Goal: Task Accomplishment & Management: Use online tool/utility

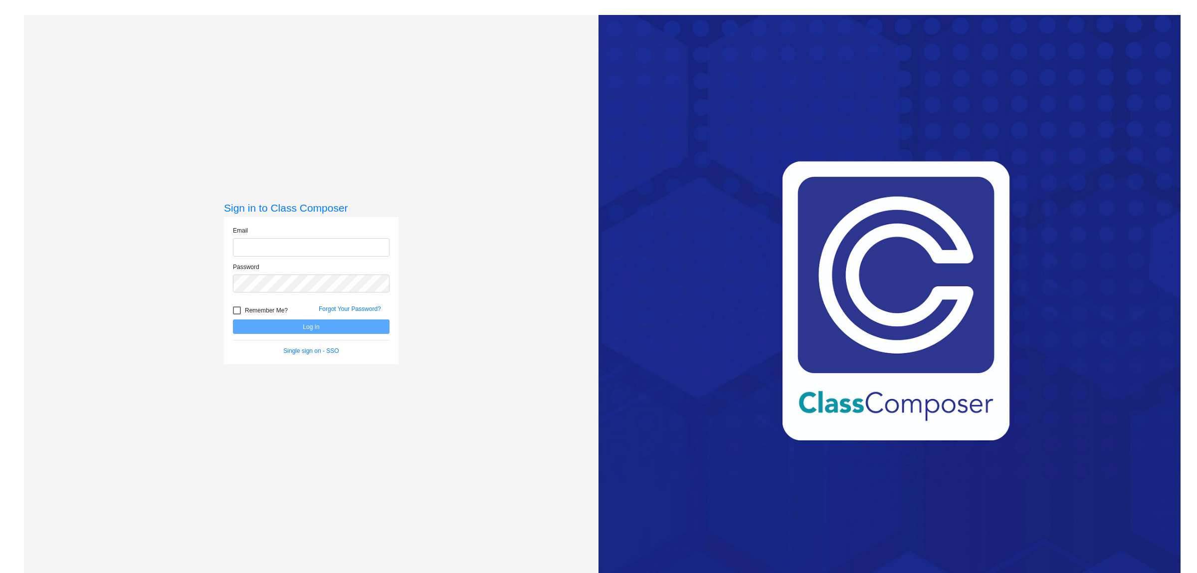
click at [250, 250] on input "email" at bounding box center [311, 247] width 157 height 18
drag, startPoint x: 237, startPoint y: 252, endPoint x: 241, endPoint y: 246, distance: 7.2
click at [241, 246] on input "email" at bounding box center [311, 247] width 157 height 18
type input "[EMAIL_ADDRESS][DOMAIN_NAME]"
click at [331, 327] on button "Log In" at bounding box center [311, 326] width 157 height 14
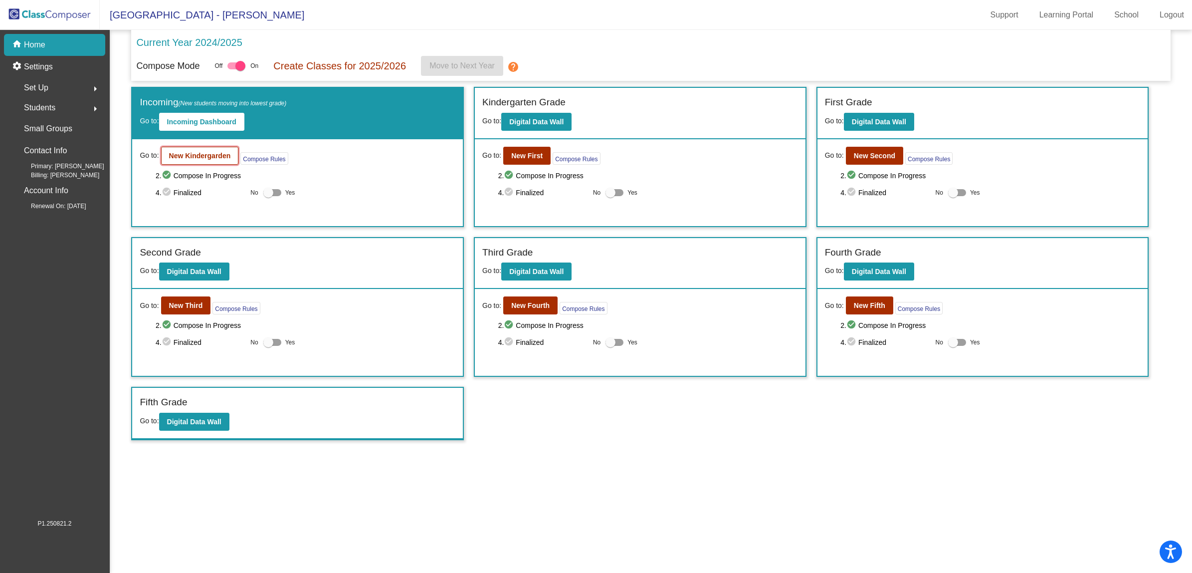
click at [188, 152] on b "New Kindergarden" at bounding box center [200, 156] width 62 height 8
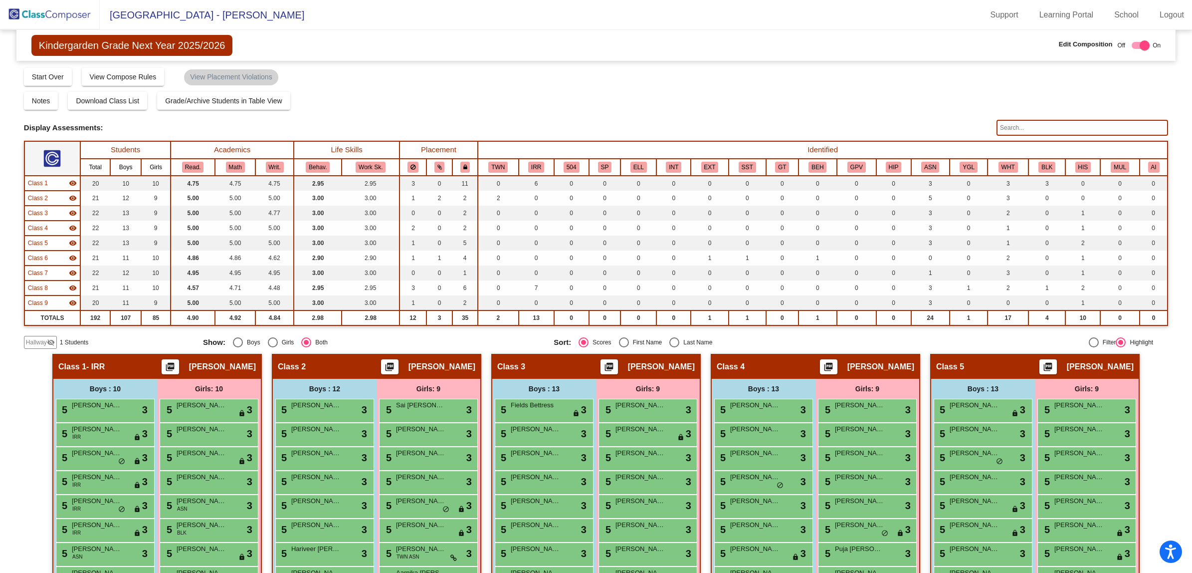
click at [38, 340] on span "Hallway" at bounding box center [36, 342] width 21 height 9
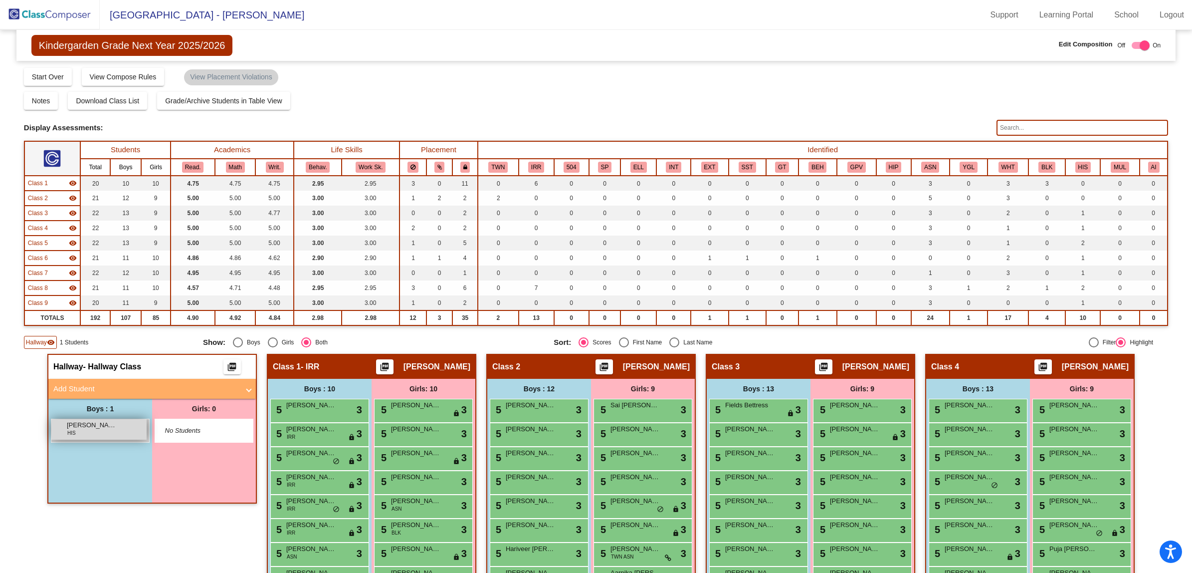
click at [85, 433] on div "[PERSON_NAME] HIS lock do_not_disturb_alt" at bounding box center [98, 429] width 95 height 20
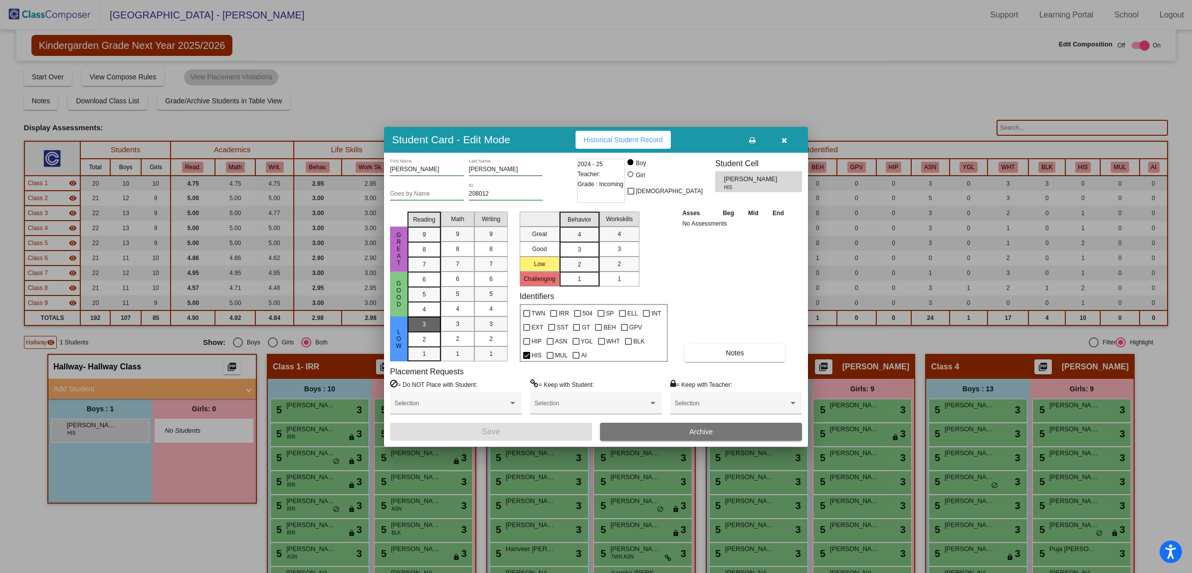
click at [424, 320] on span "3" at bounding box center [423, 324] width 3 height 9
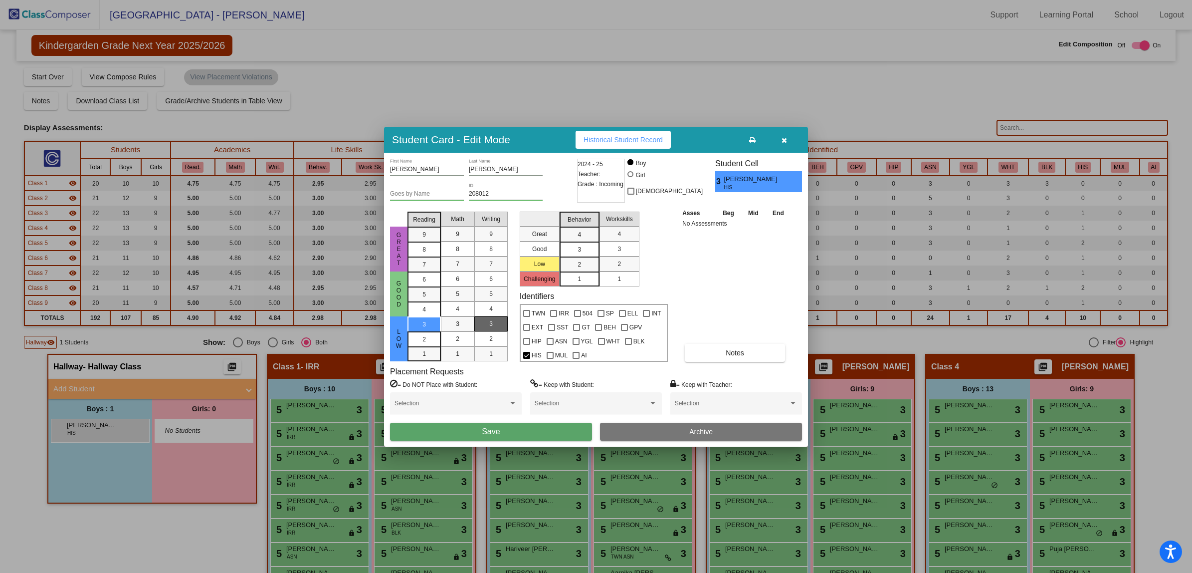
drag, startPoint x: 460, startPoint y: 317, endPoint x: 493, endPoint y: 320, distance: 33.0
click at [460, 317] on div "3" at bounding box center [457, 323] width 19 height 15
drag, startPoint x: 492, startPoint y: 319, endPoint x: 534, endPoint y: 255, distance: 76.6
click at [495, 315] on mat-selection-list "Writing 9 8 7 6 5 4 3 2 1" at bounding box center [490, 284] width 33 height 154
click at [575, 245] on div "3" at bounding box center [579, 249] width 19 height 15
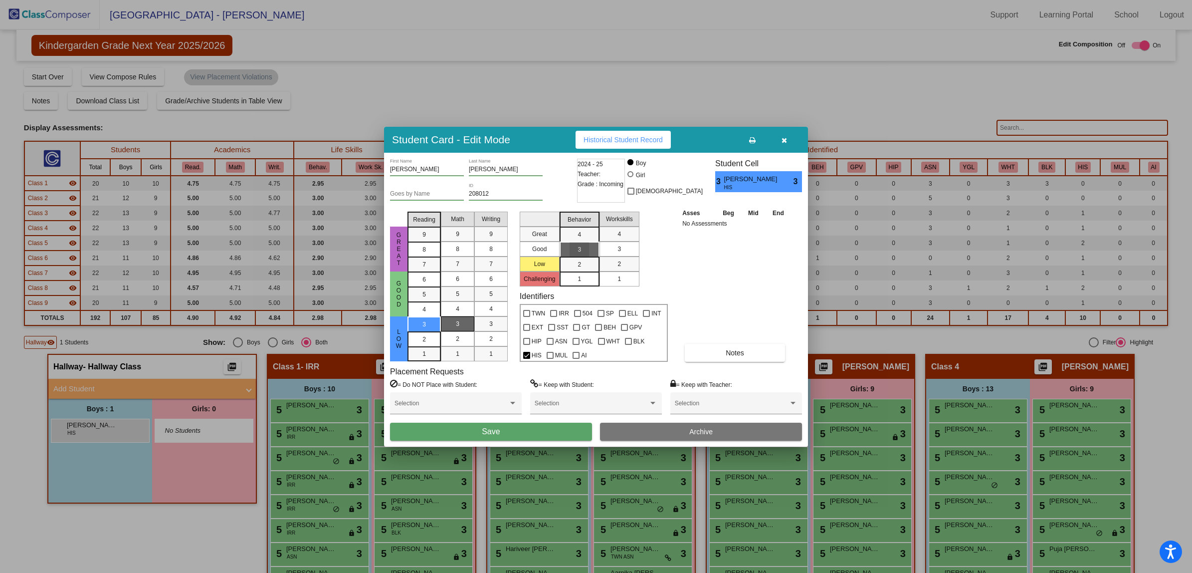
click at [609, 245] on div "3" at bounding box center [618, 248] width 19 height 15
click at [466, 429] on button "Save" at bounding box center [491, 431] width 202 height 18
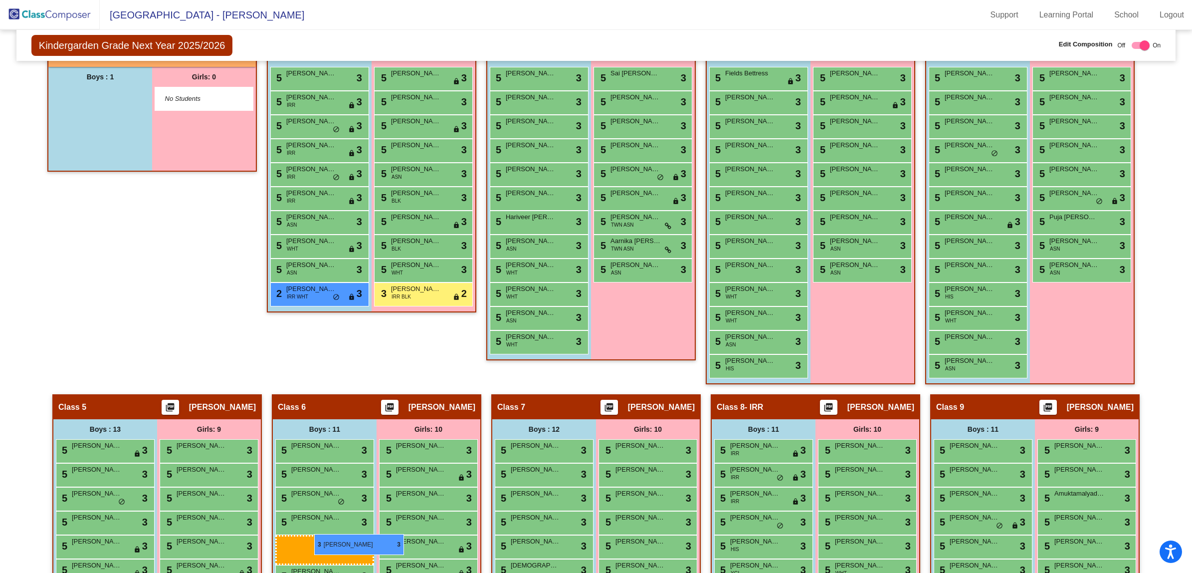
scroll to position [334, 0]
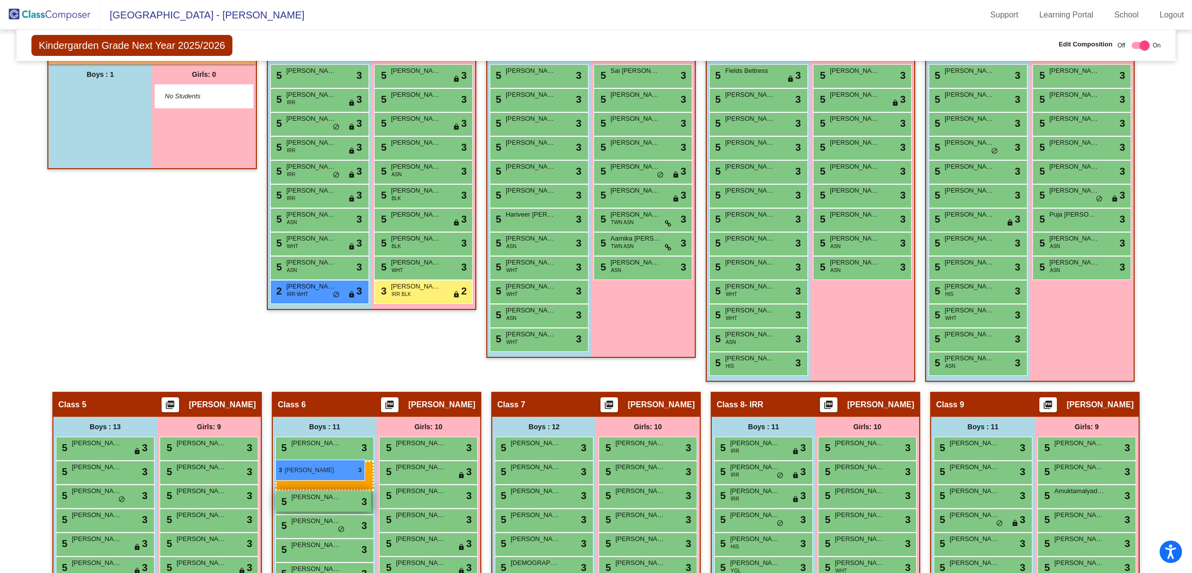
drag, startPoint x: 92, startPoint y: 237, endPoint x: 273, endPoint y: 458, distance: 285.3
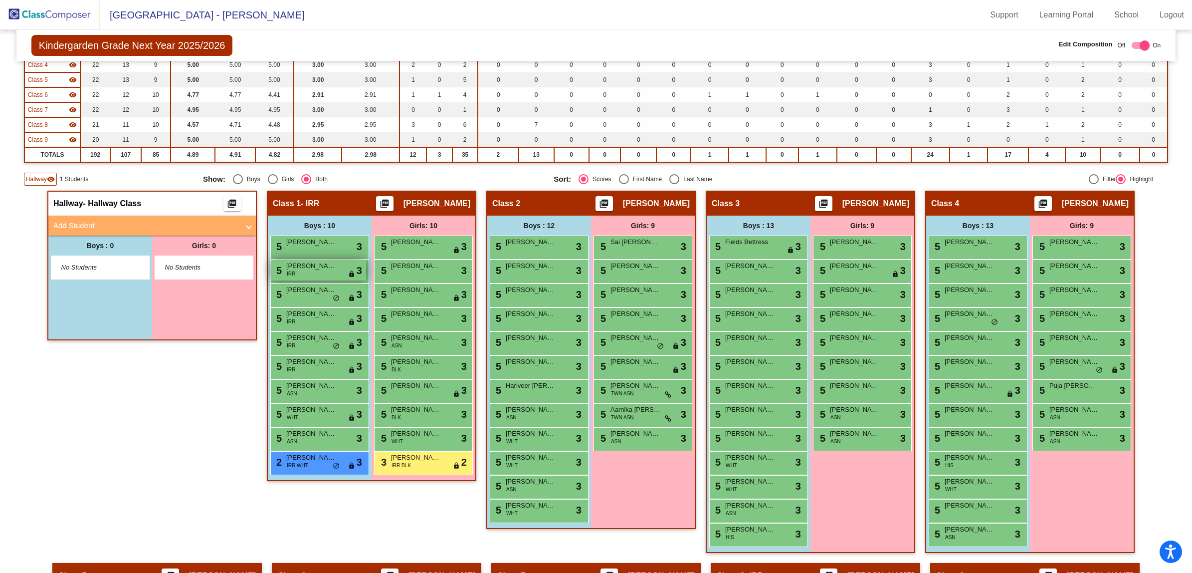
scroll to position [0, 0]
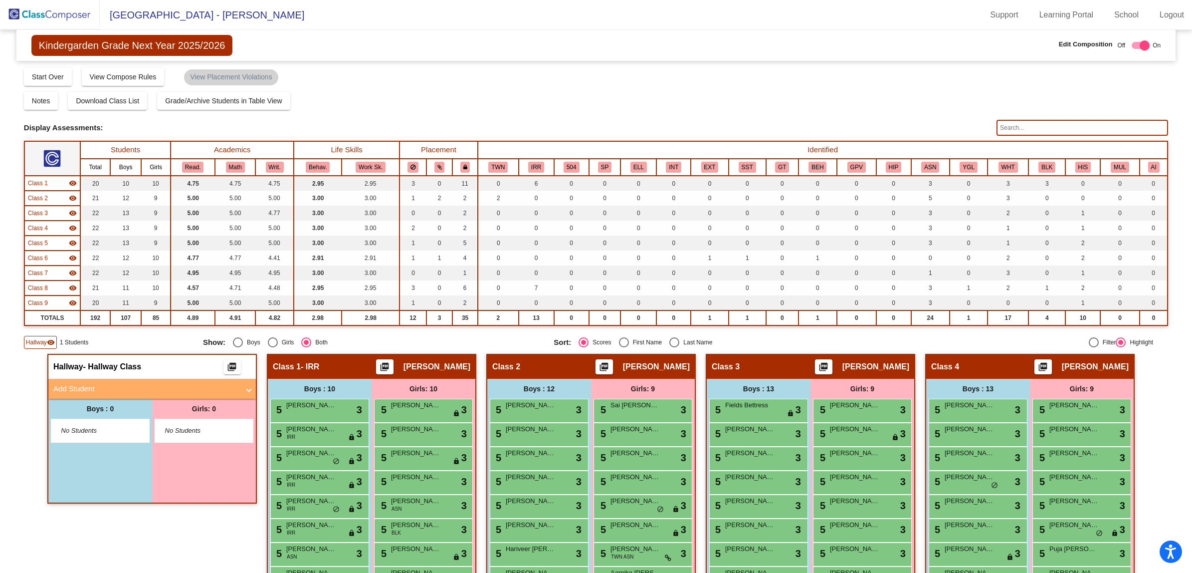
click at [41, 10] on img at bounding box center [50, 14] width 100 height 29
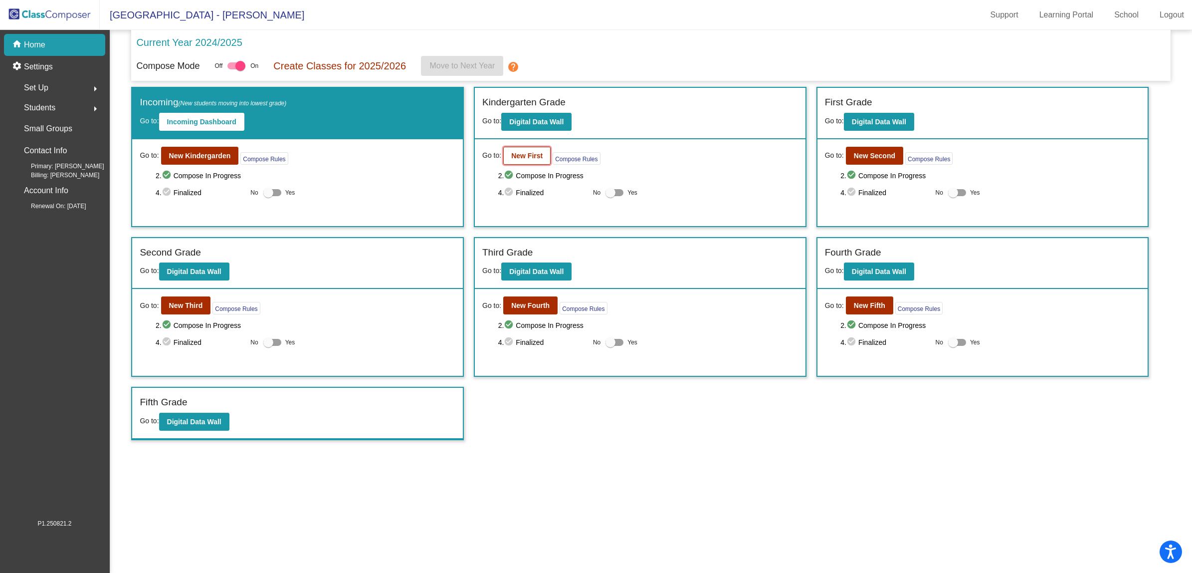
click at [529, 155] on b "New First" at bounding box center [526, 156] width 31 height 8
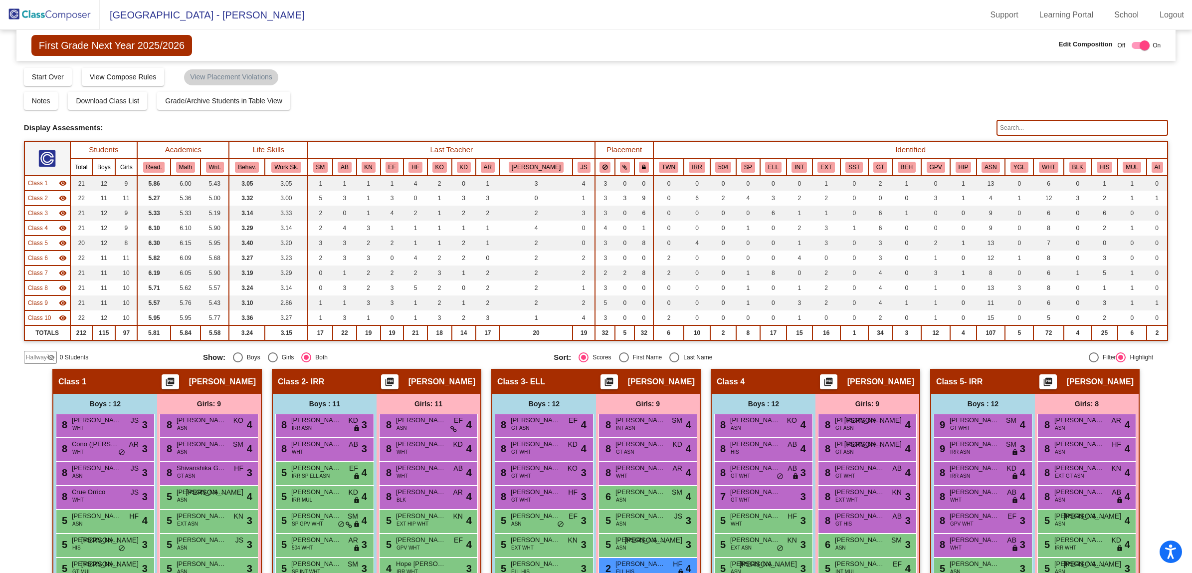
click at [53, 10] on img at bounding box center [50, 14] width 100 height 29
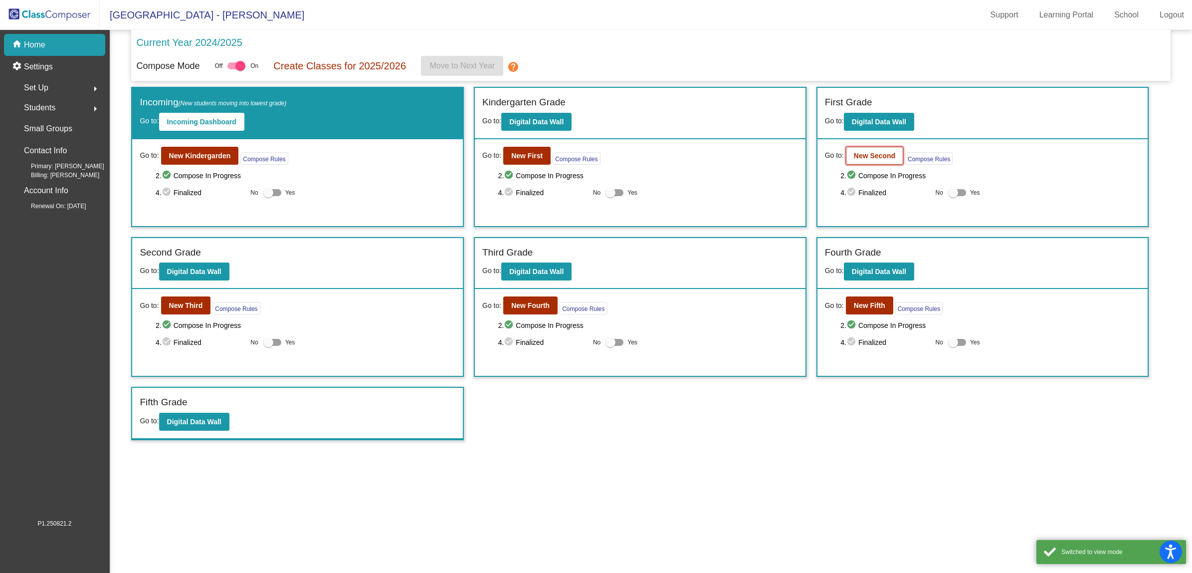
click at [878, 152] on b "New Second" at bounding box center [874, 156] width 41 height 8
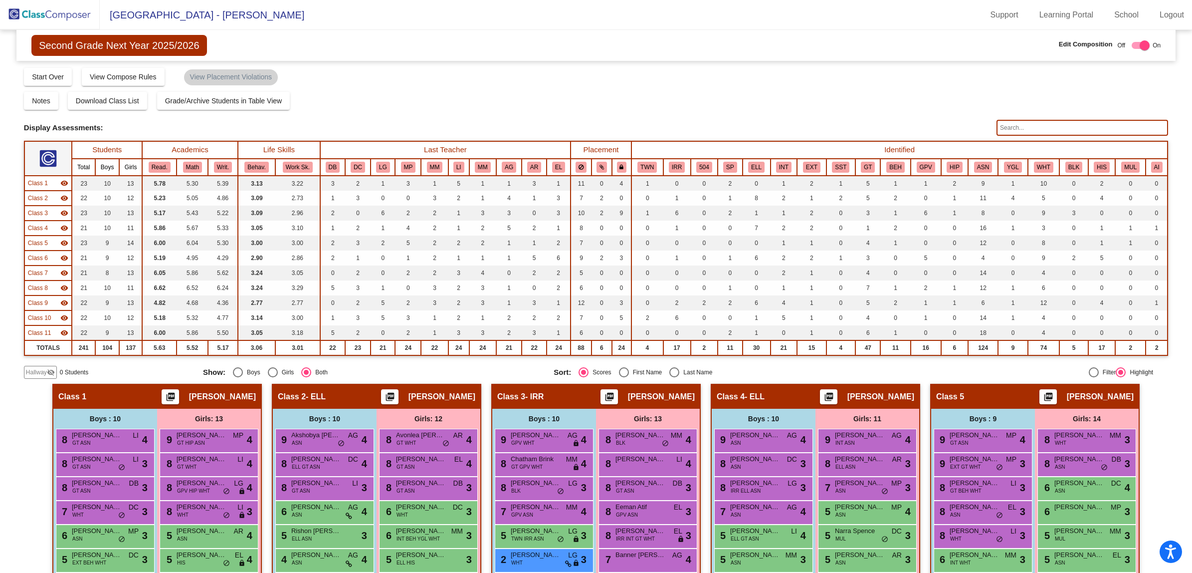
click at [40, 15] on img at bounding box center [50, 14] width 100 height 29
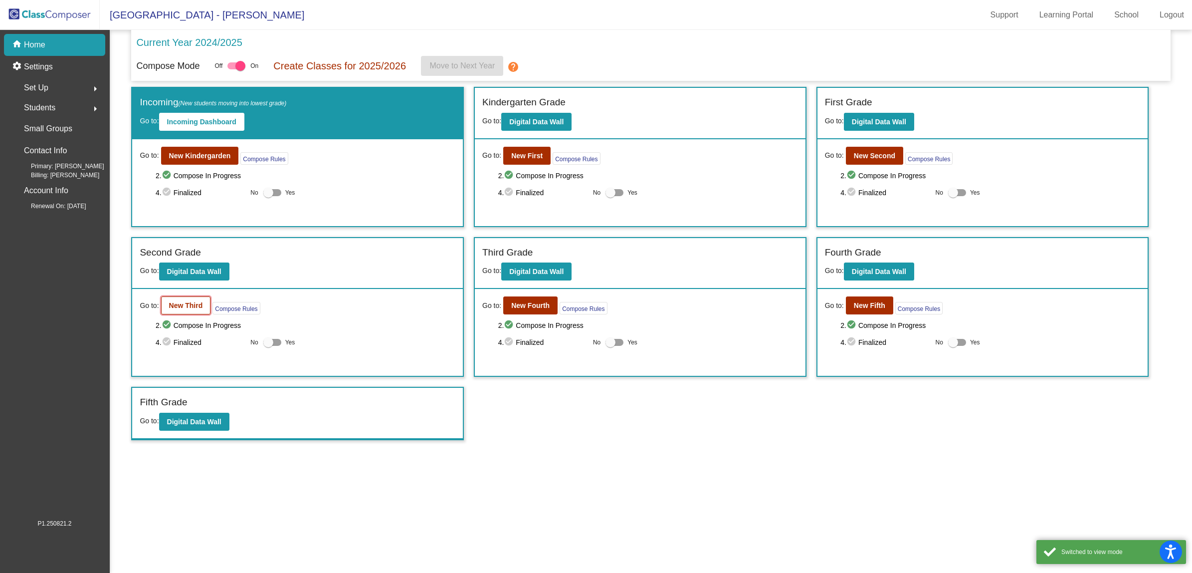
click at [193, 304] on b "New Third" at bounding box center [186, 305] width 34 height 8
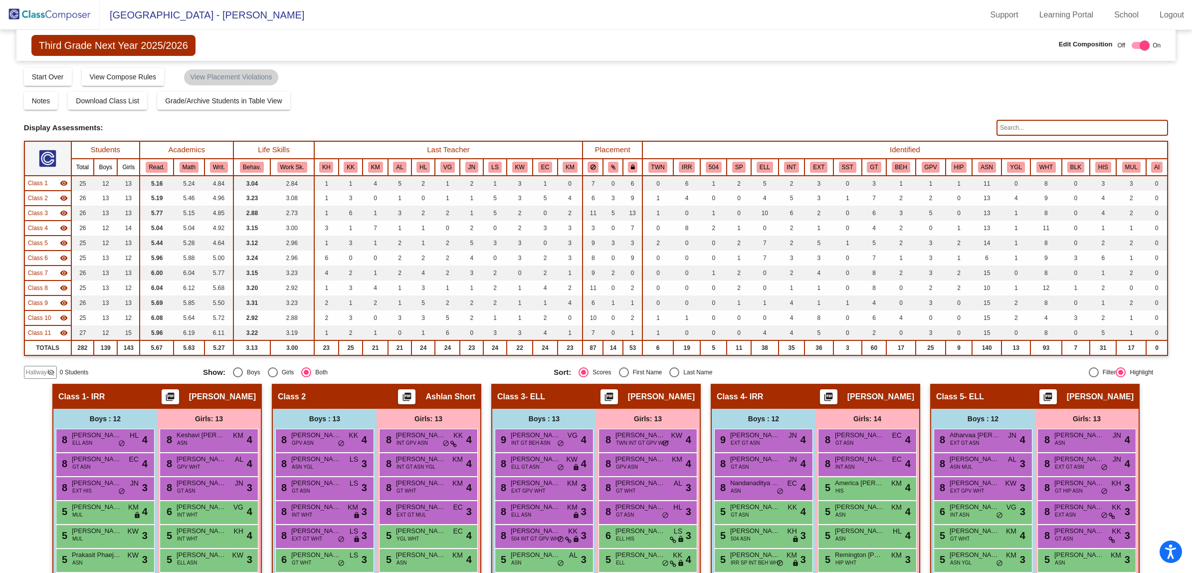
click at [62, 11] on img at bounding box center [50, 14] width 100 height 29
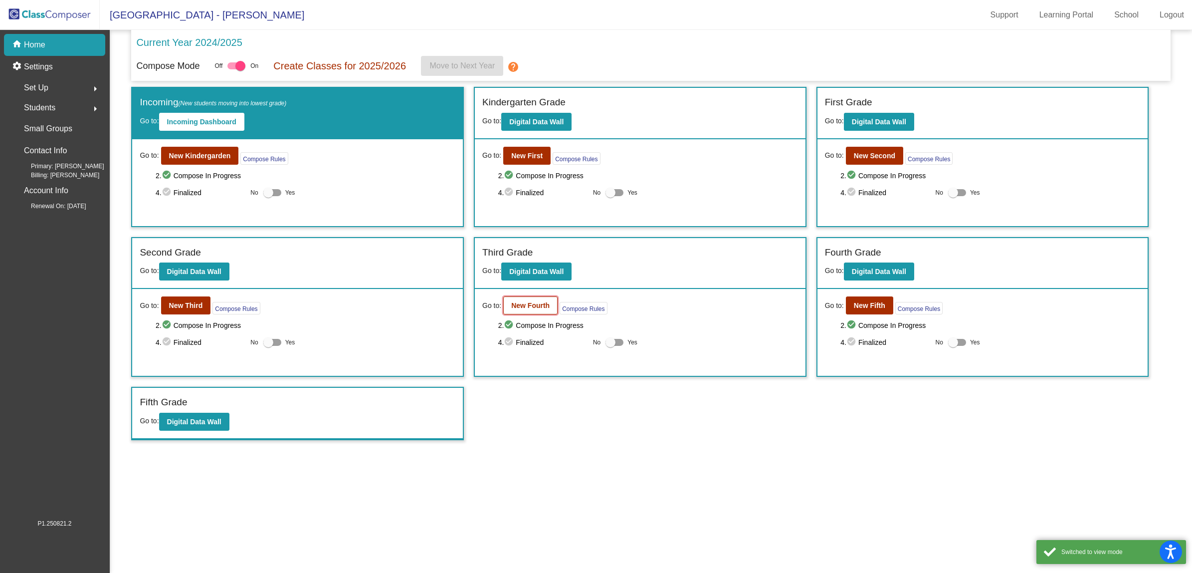
click at [529, 308] on b "New Fourth" at bounding box center [530, 305] width 38 height 8
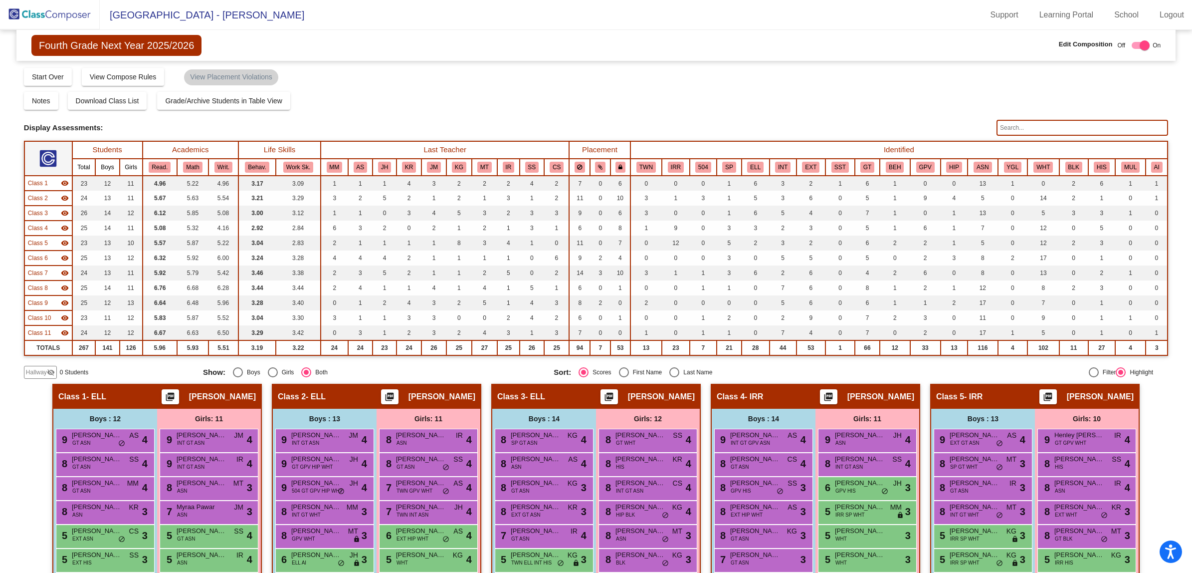
click at [49, 14] on img at bounding box center [50, 14] width 100 height 29
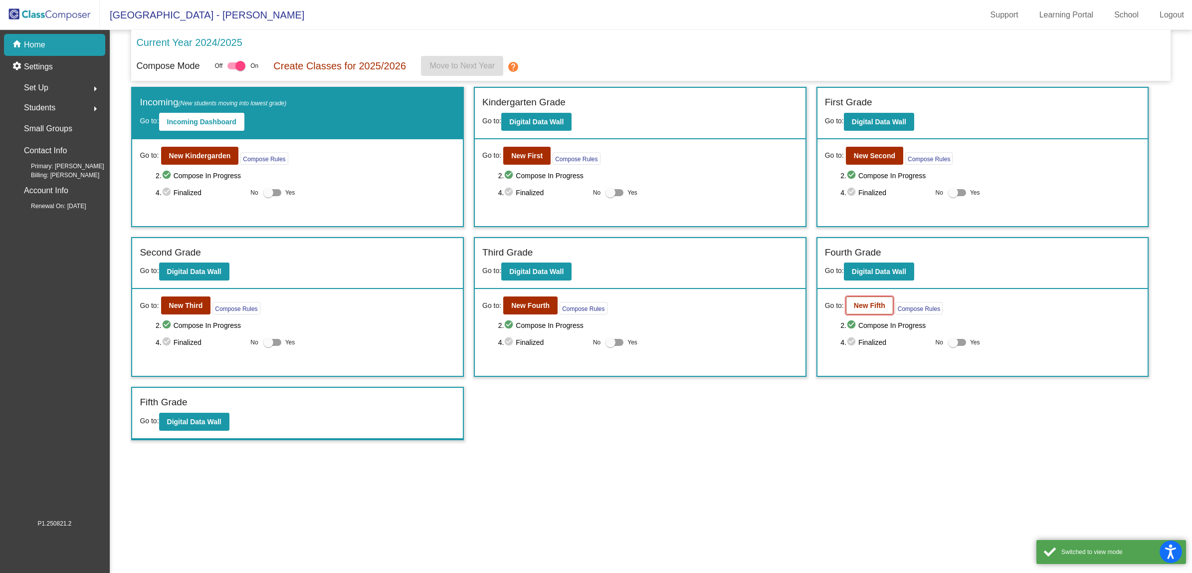
click at [861, 305] on b "New Fifth" at bounding box center [869, 305] width 31 height 8
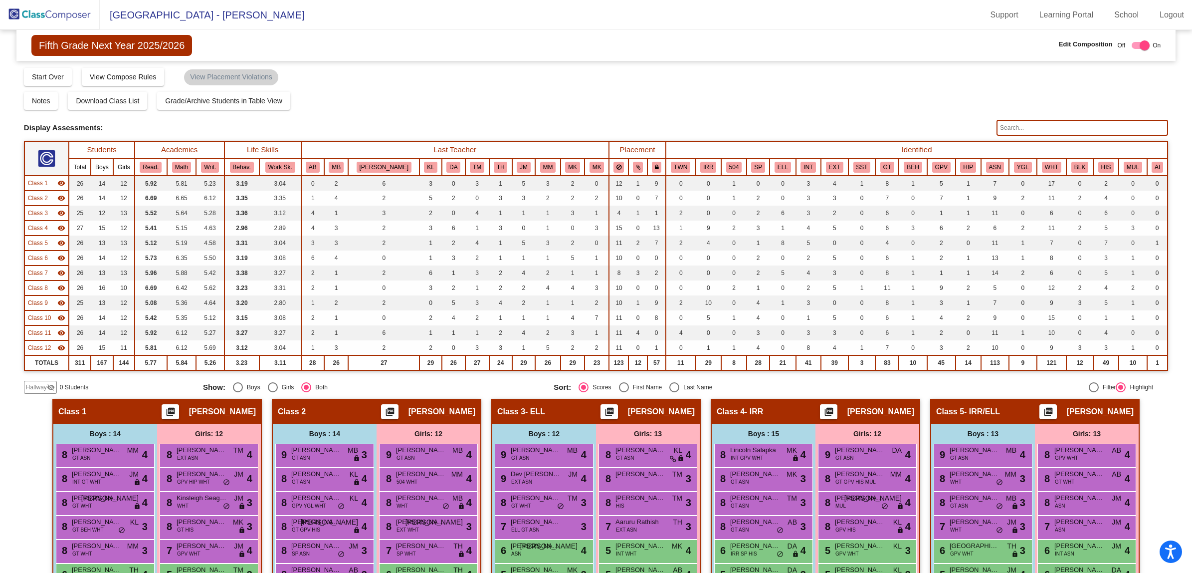
click at [36, 14] on img at bounding box center [50, 14] width 100 height 29
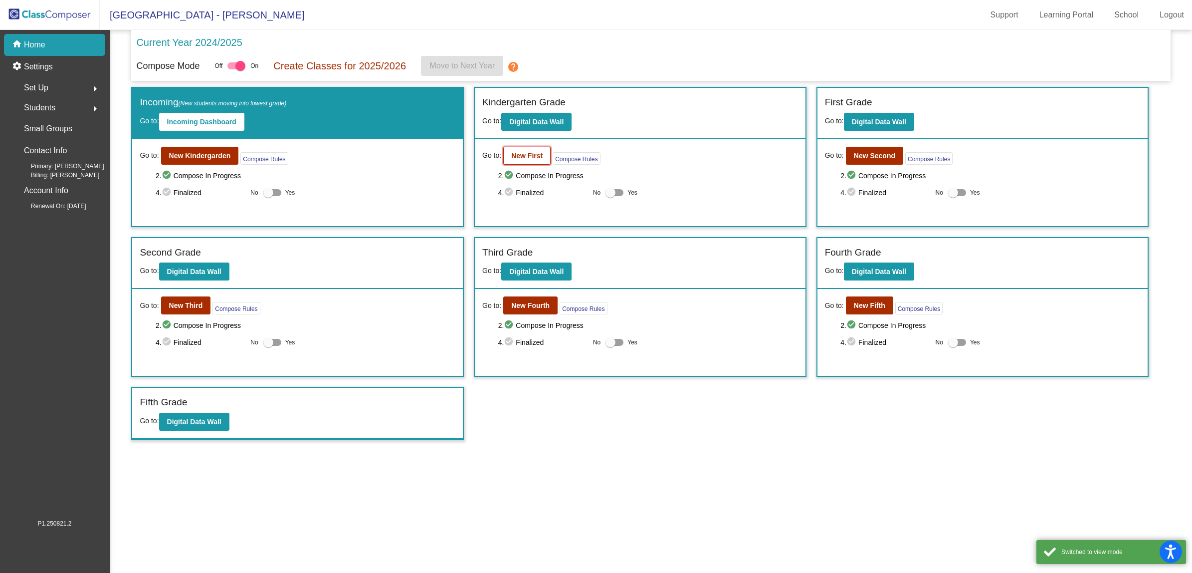
click at [519, 155] on b "New First" at bounding box center [526, 156] width 31 height 8
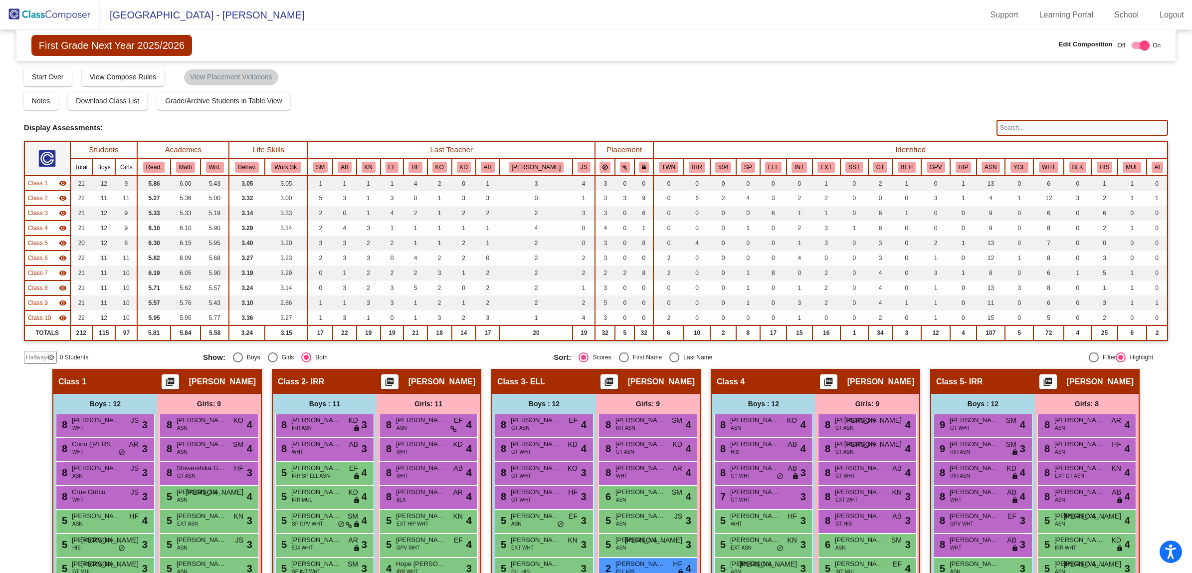
click at [35, 11] on img at bounding box center [50, 14] width 100 height 29
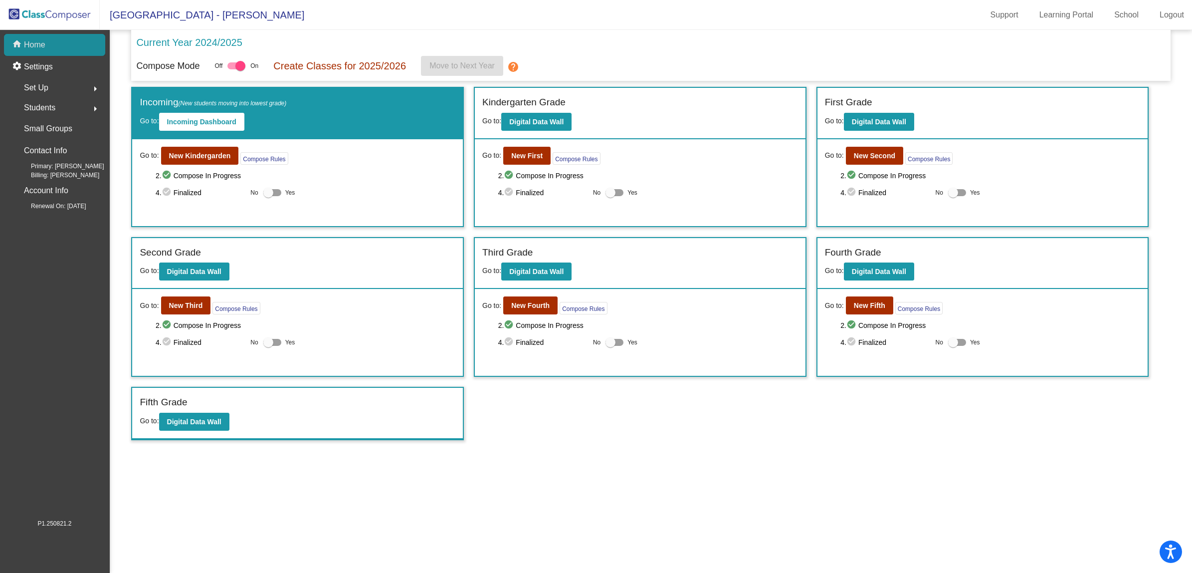
click at [25, 42] on p "Home" at bounding box center [34, 45] width 21 height 12
